Goal: Navigation & Orientation: Find specific page/section

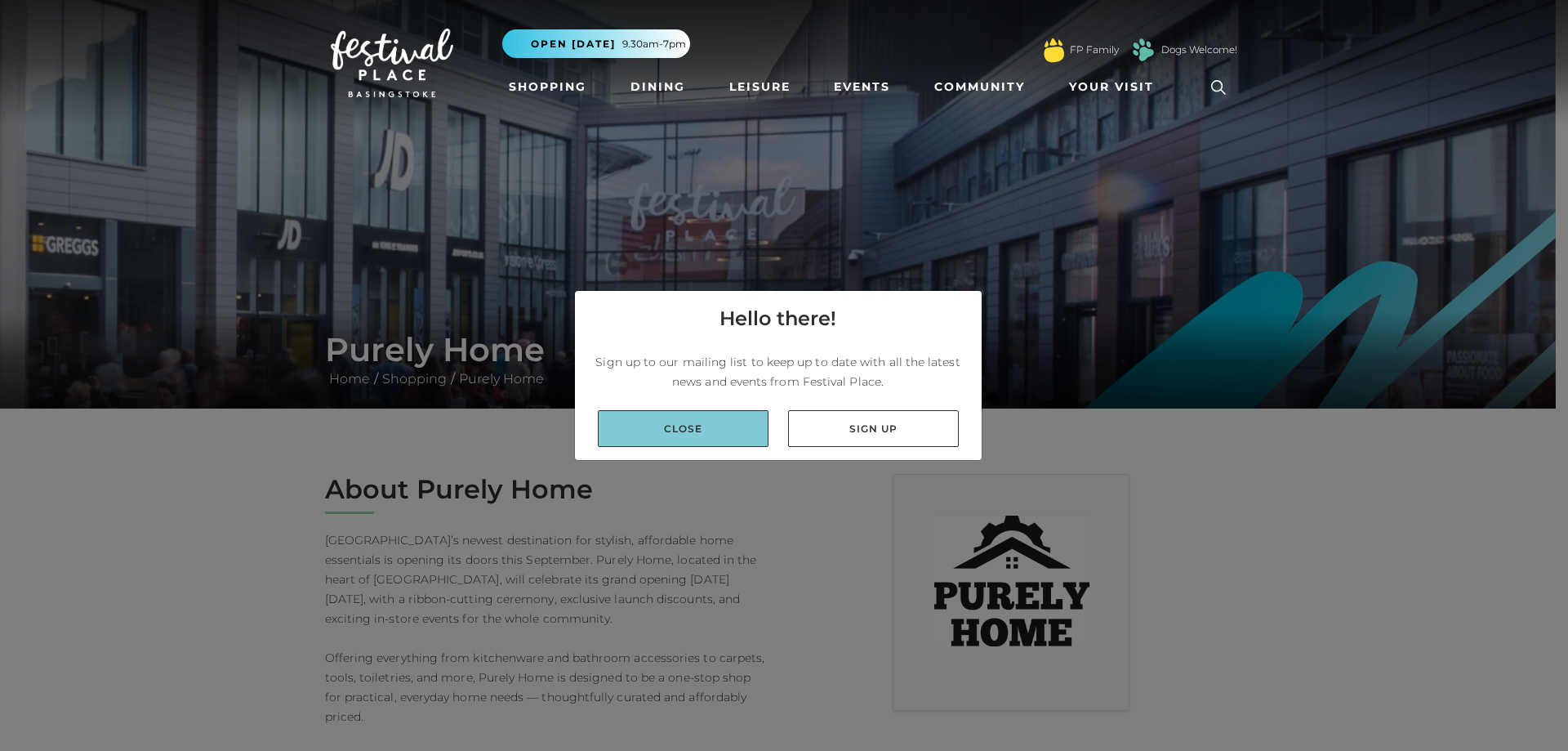
click at [711, 425] on link "Close" at bounding box center [683, 428] width 171 height 37
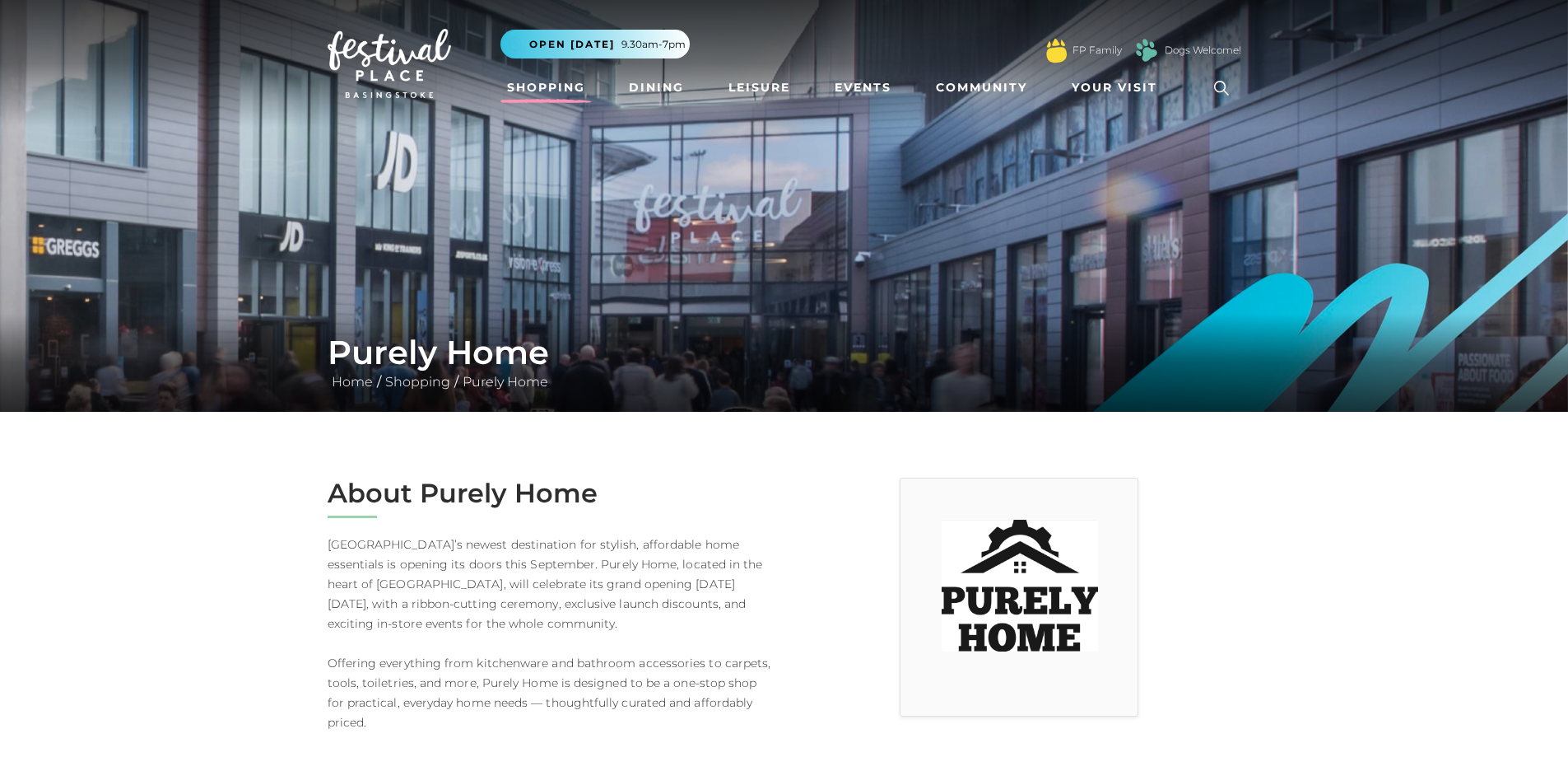
click at [554, 82] on link "Shopping" at bounding box center [546, 88] width 91 height 30
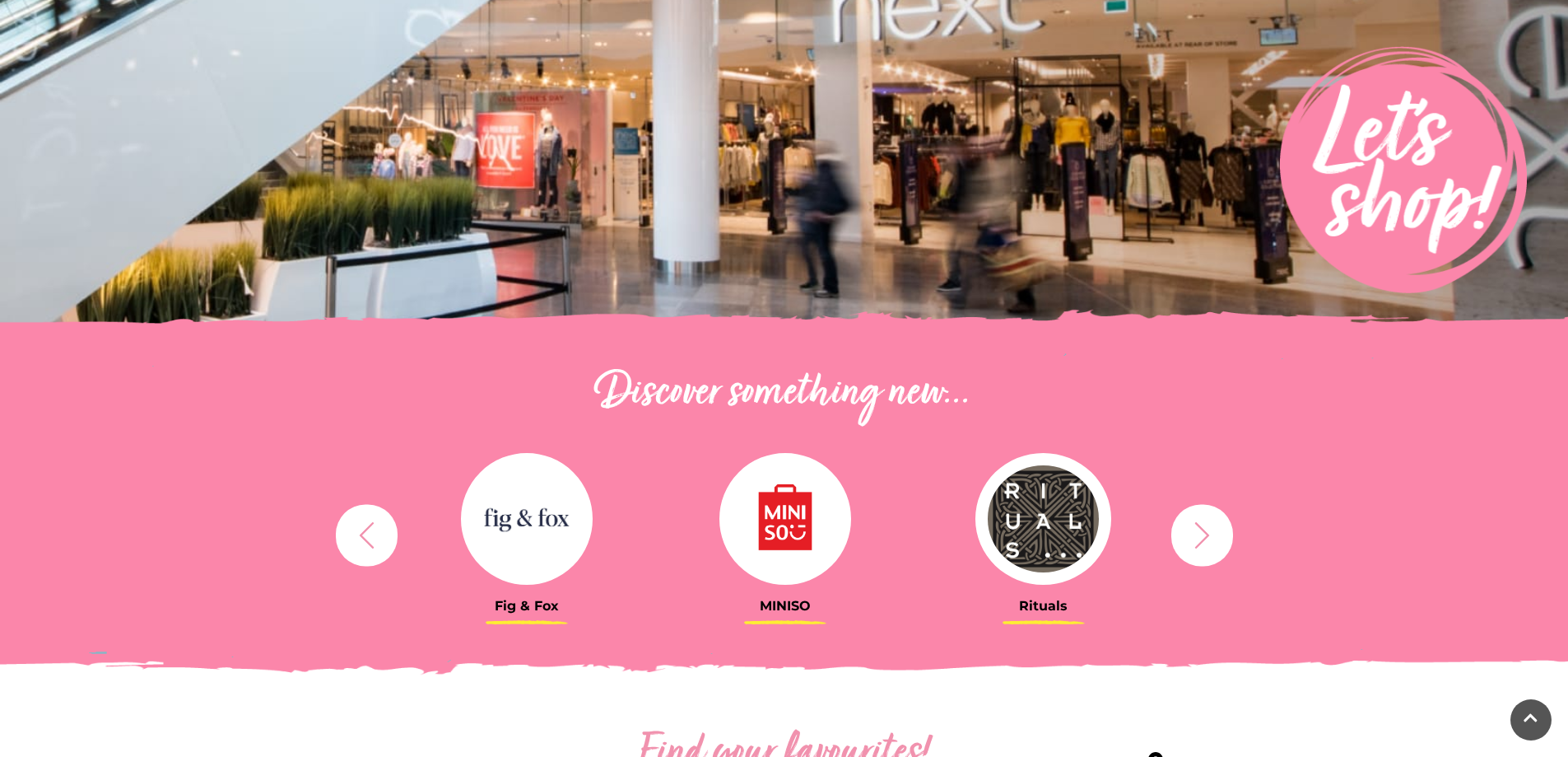
scroll to position [247, 0]
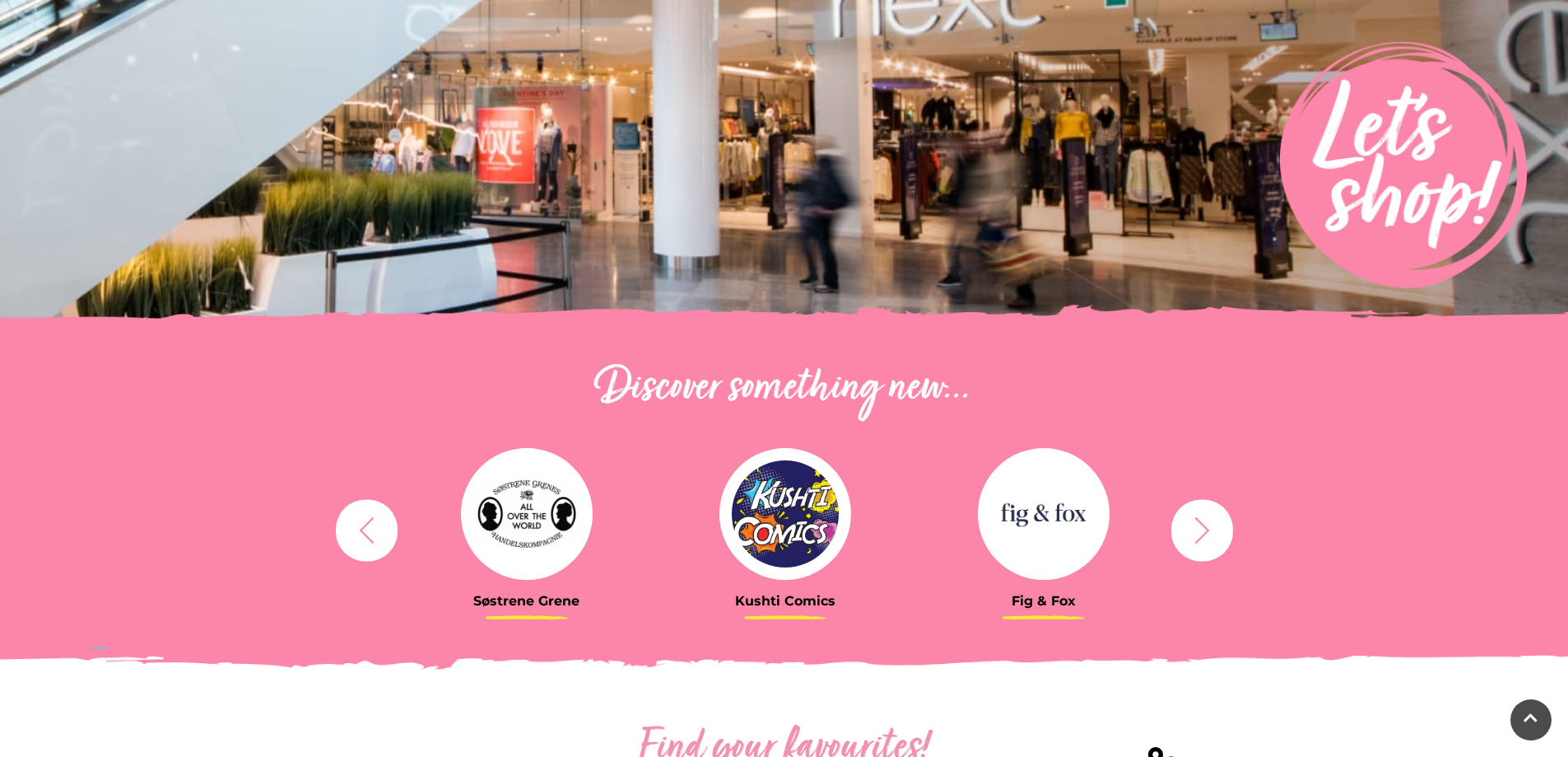
click at [1208, 532] on icon "button" at bounding box center [1202, 530] width 30 height 30
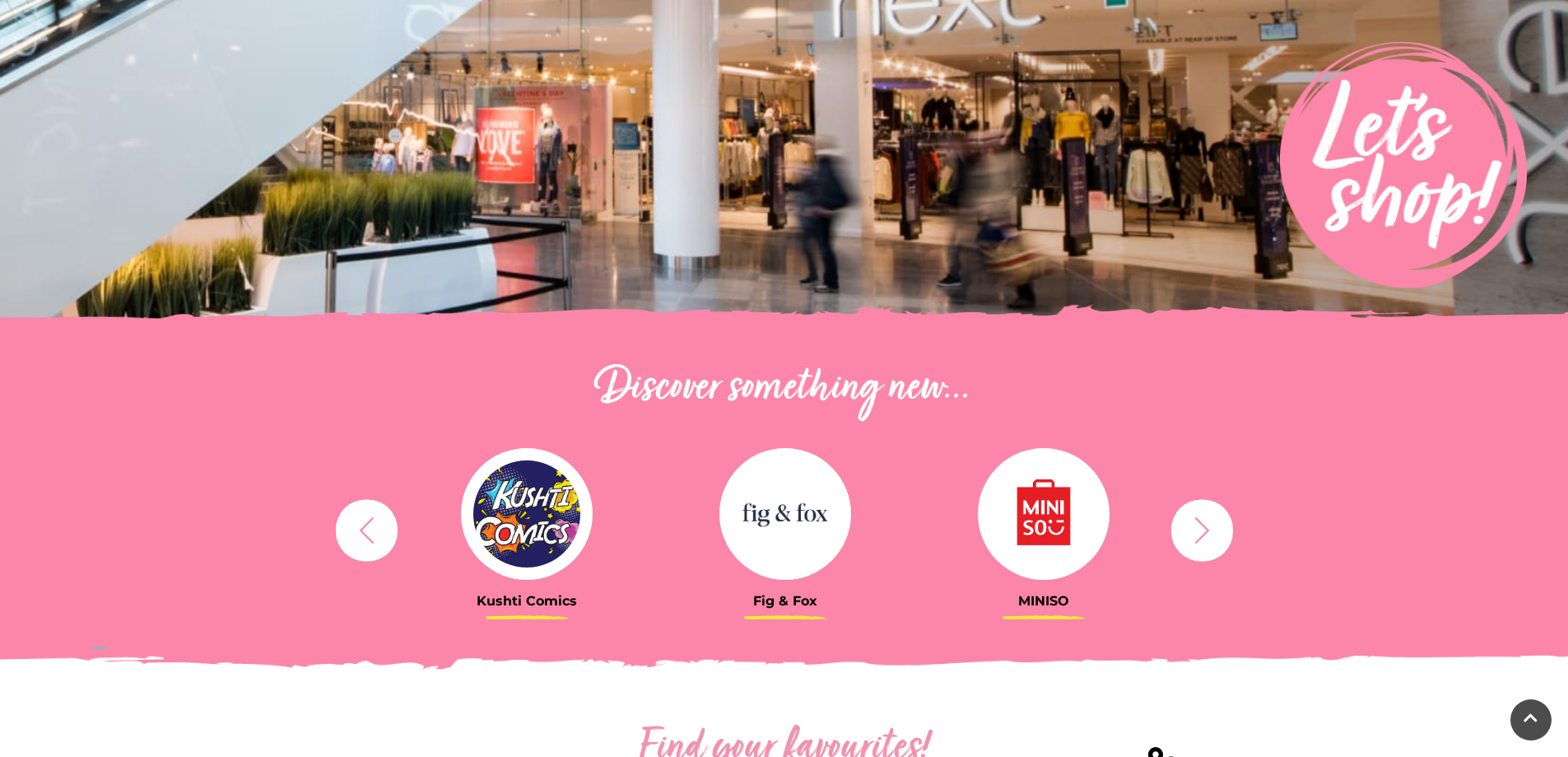
click at [1208, 532] on icon "button" at bounding box center [1202, 530] width 30 height 30
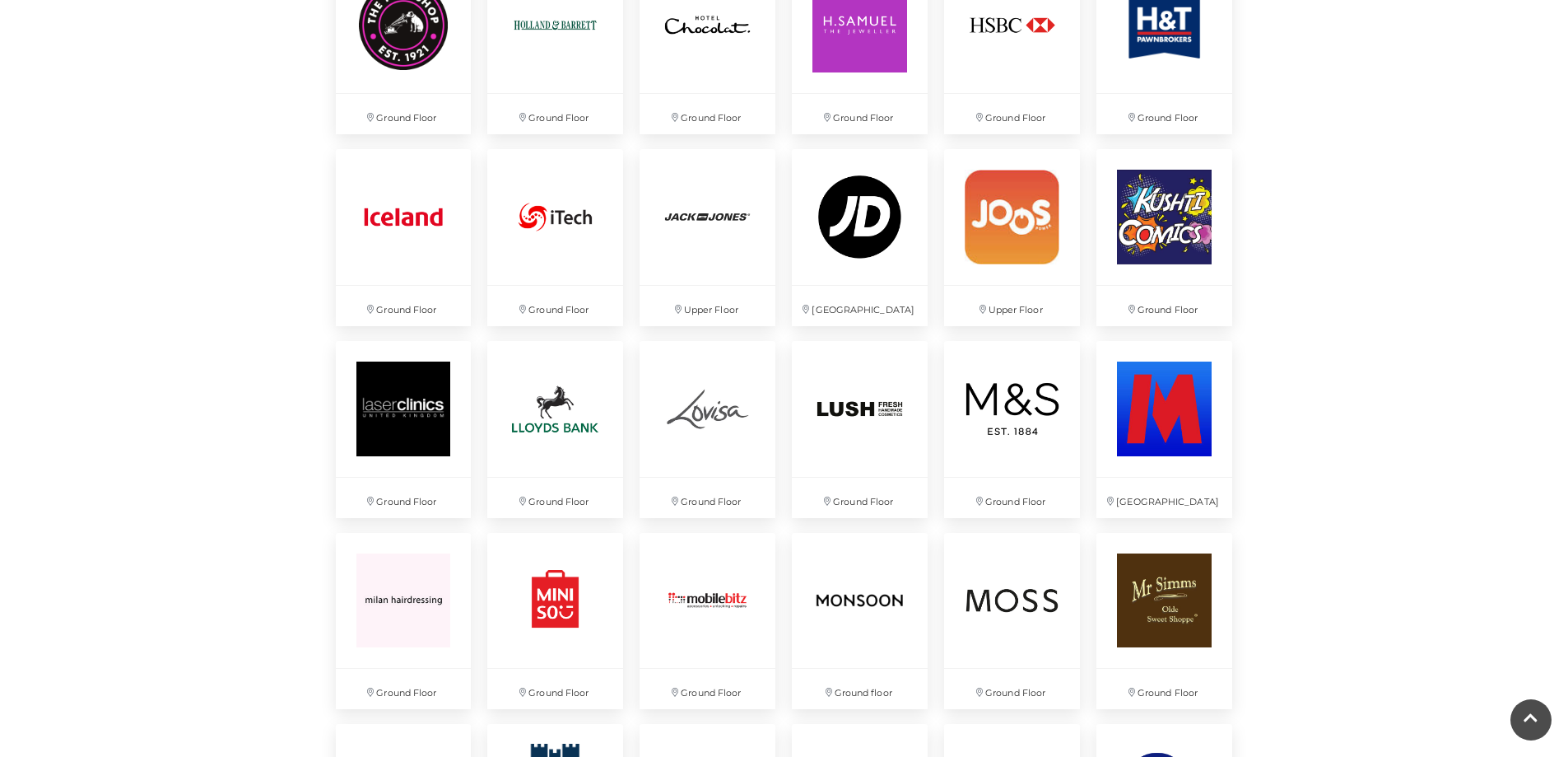
scroll to position [2470, 0]
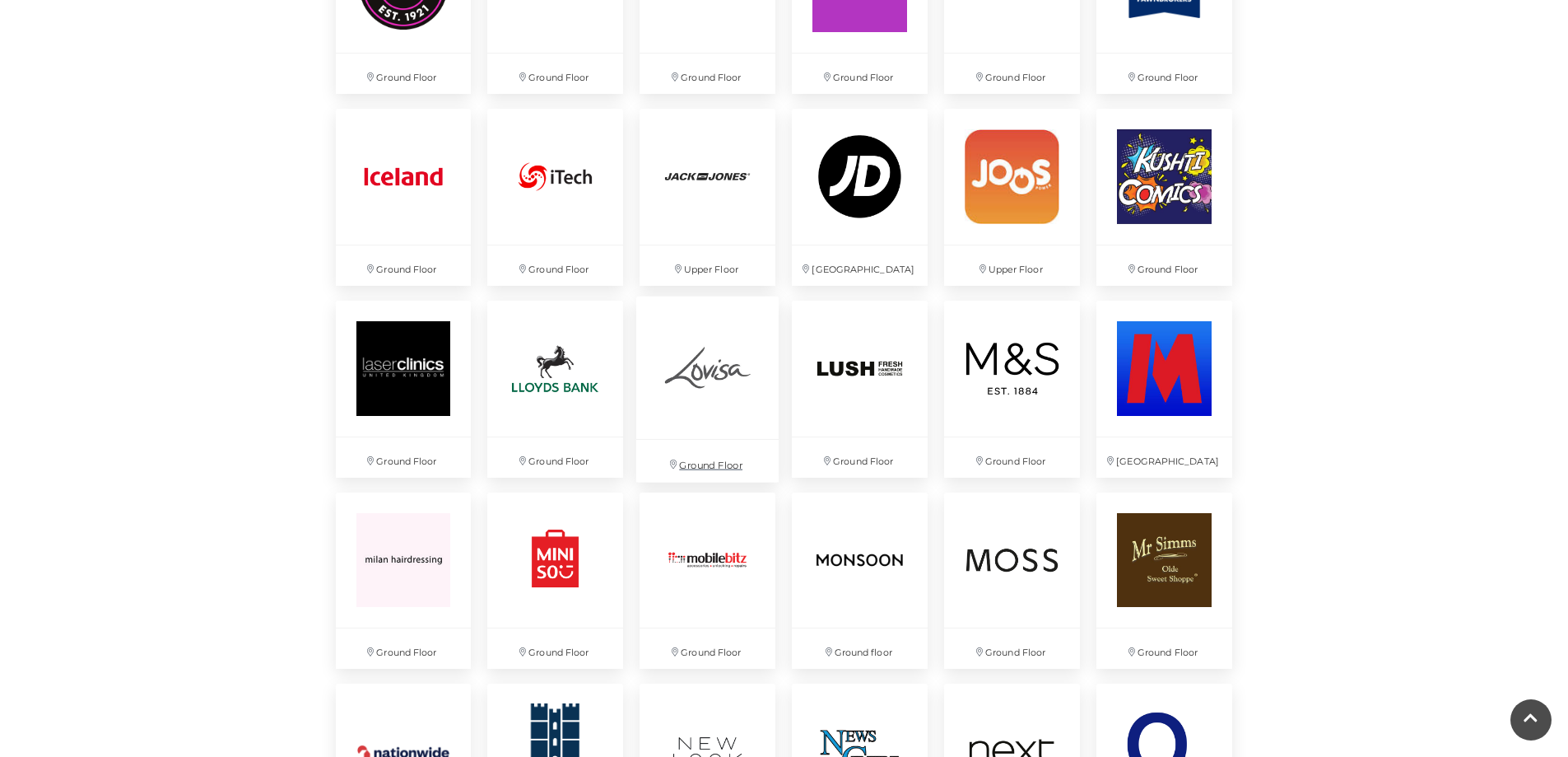
click at [709, 373] on img at bounding box center [707, 367] width 142 height 142
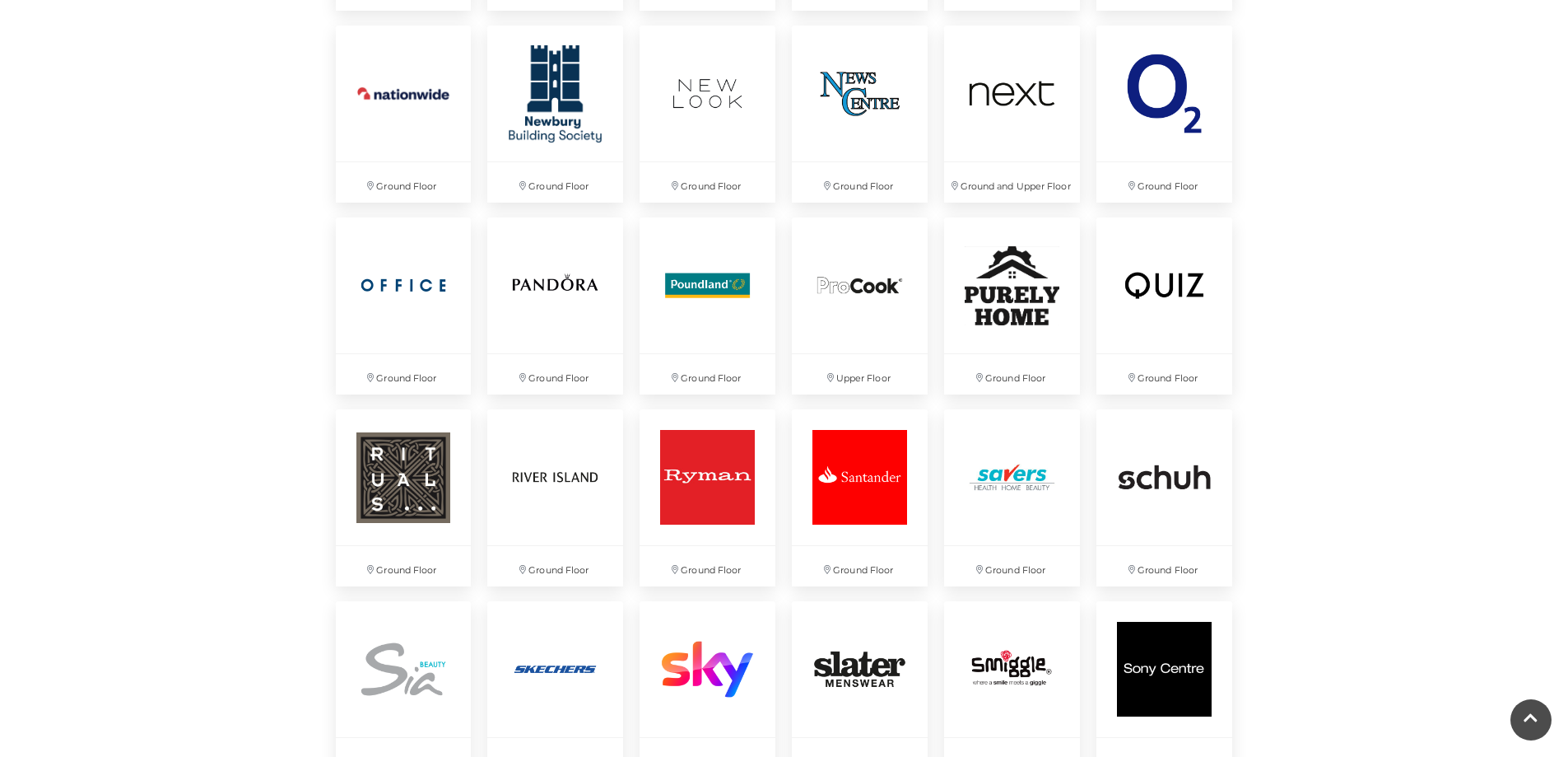
scroll to position [3129, 0]
click at [991, 314] on img at bounding box center [1012, 283] width 142 height 142
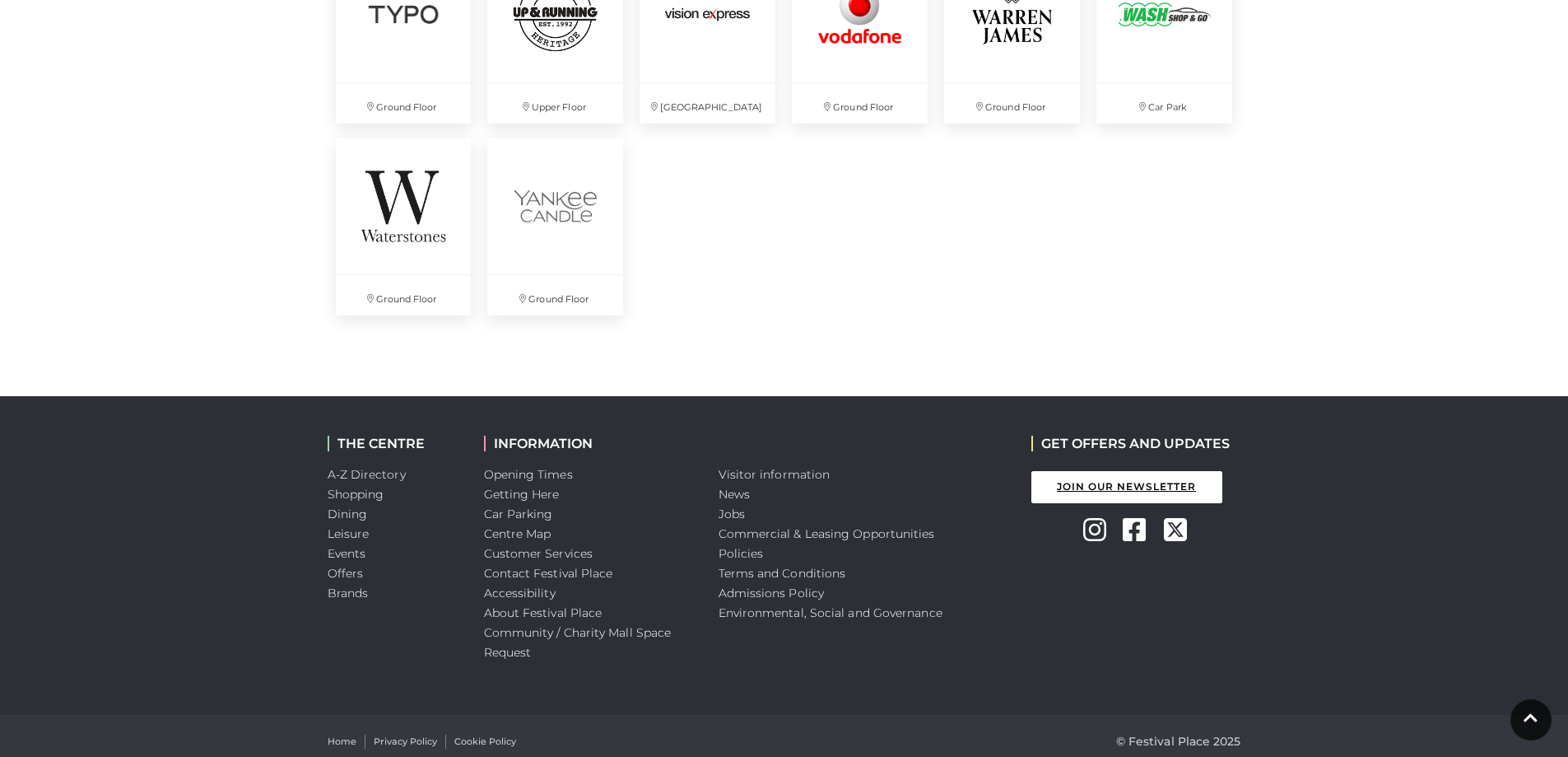
scroll to position [4562, 0]
